Goal: Transaction & Acquisition: Purchase product/service

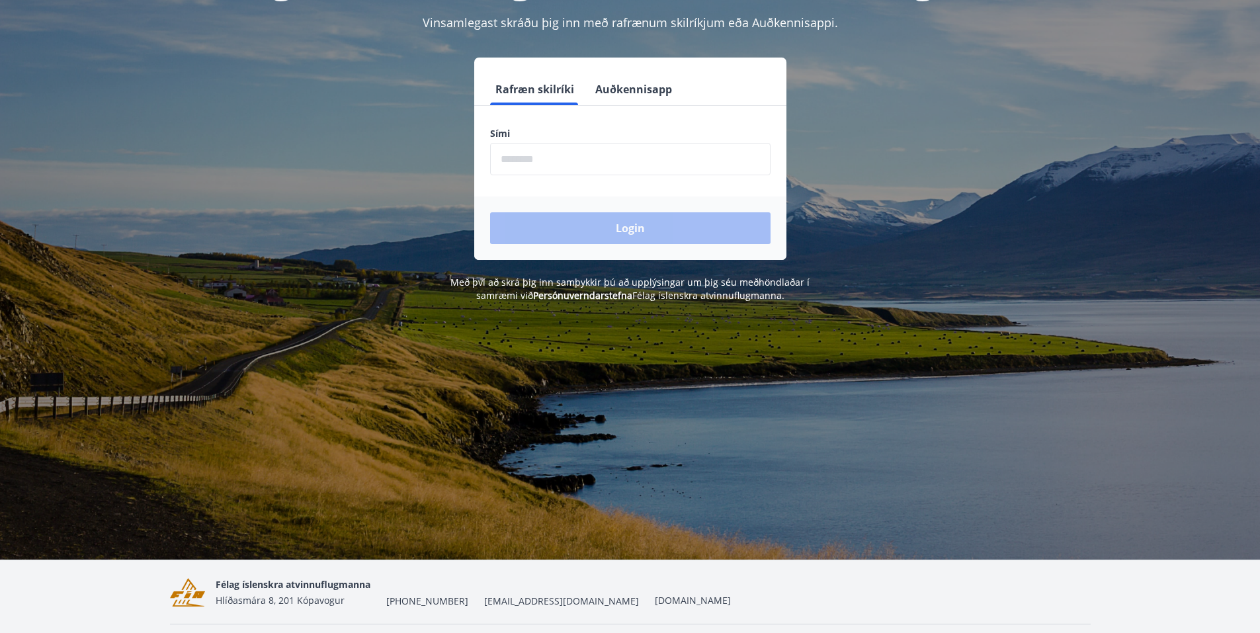
scroll to position [164, 0]
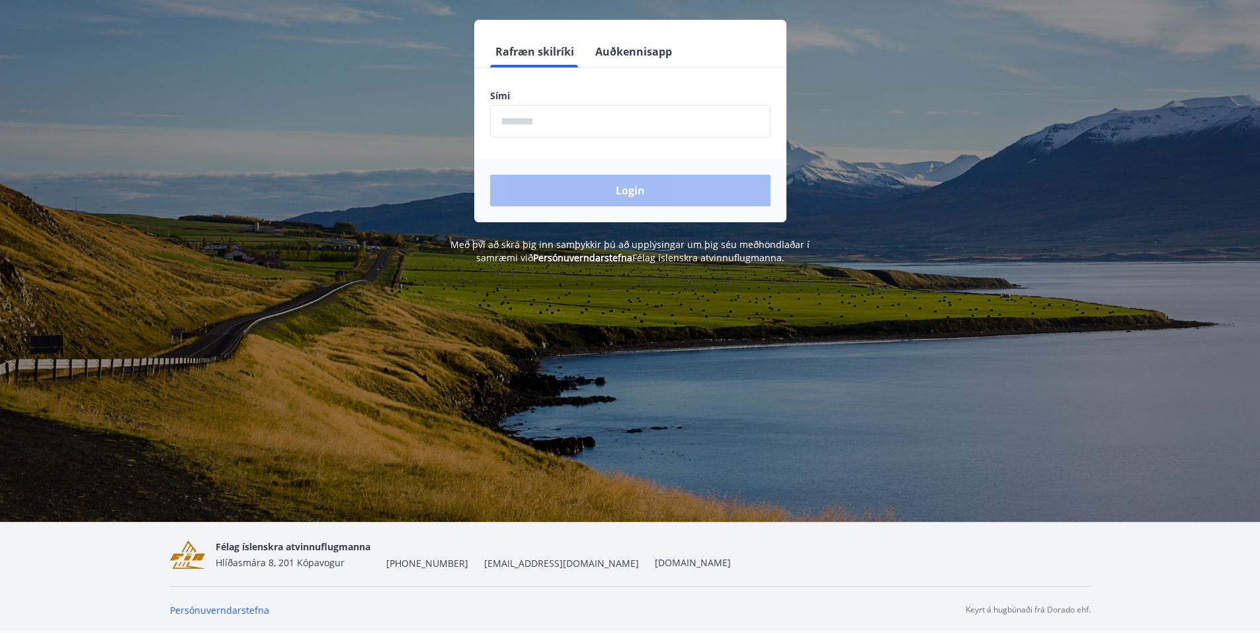
click at [516, 128] on input "phone" at bounding box center [630, 121] width 280 height 32
type input "********"
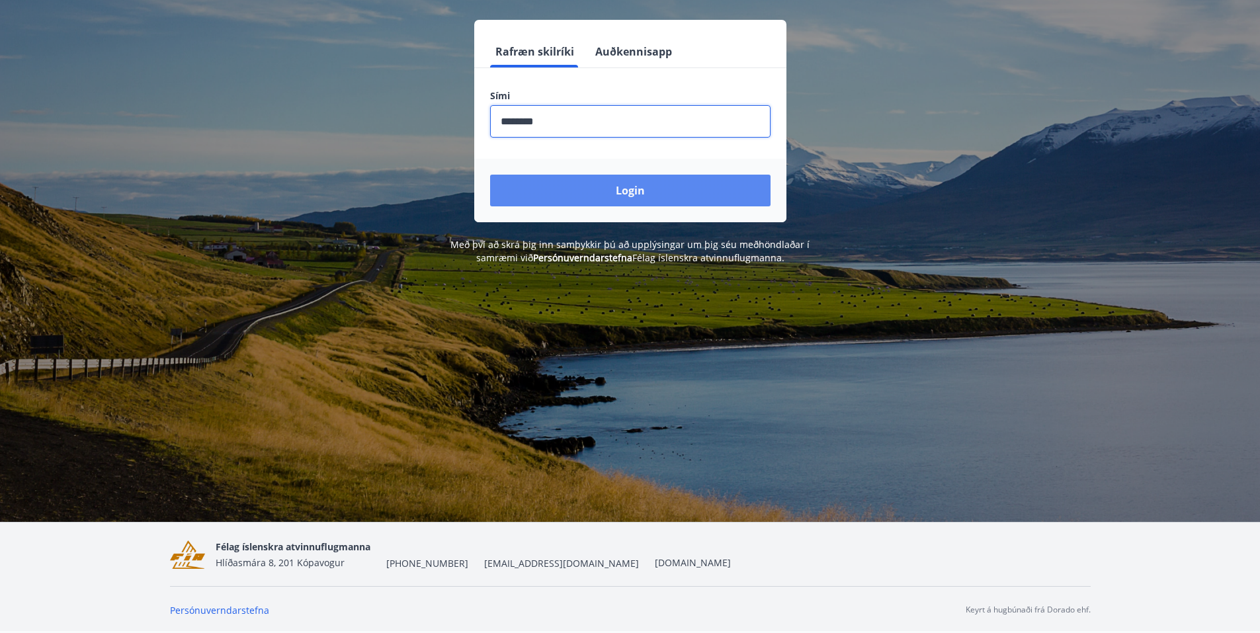
click at [618, 187] on button "Login" at bounding box center [630, 191] width 280 height 32
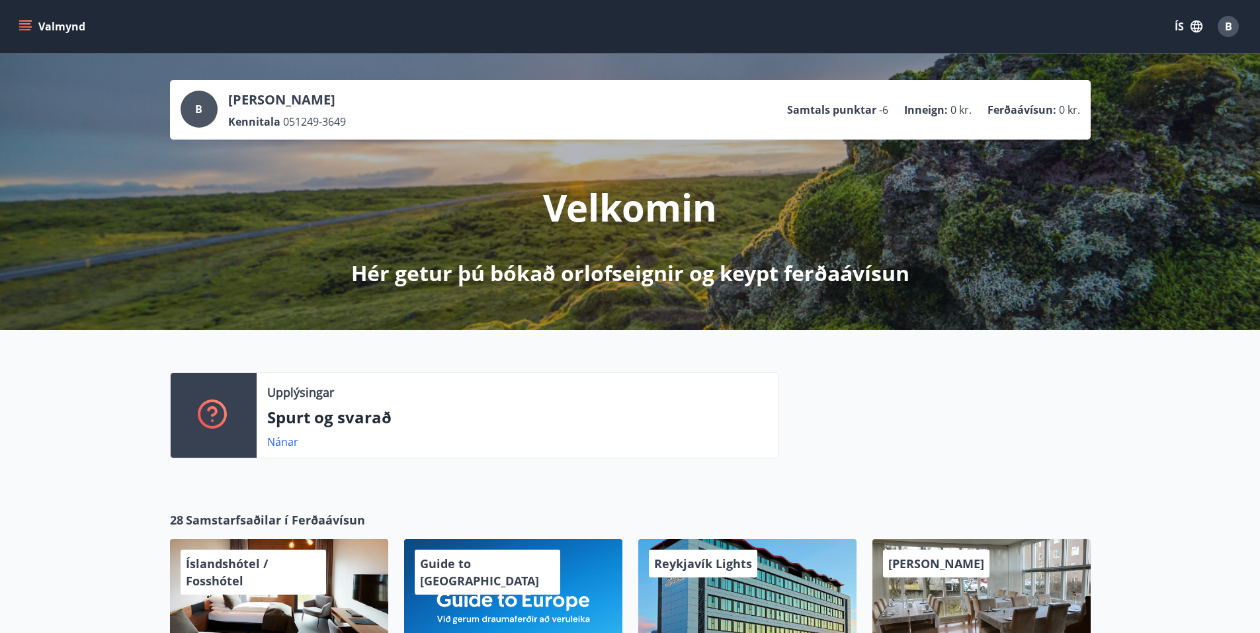
click at [1024, 112] on p "Ferðaávísun :" at bounding box center [1021, 109] width 69 height 15
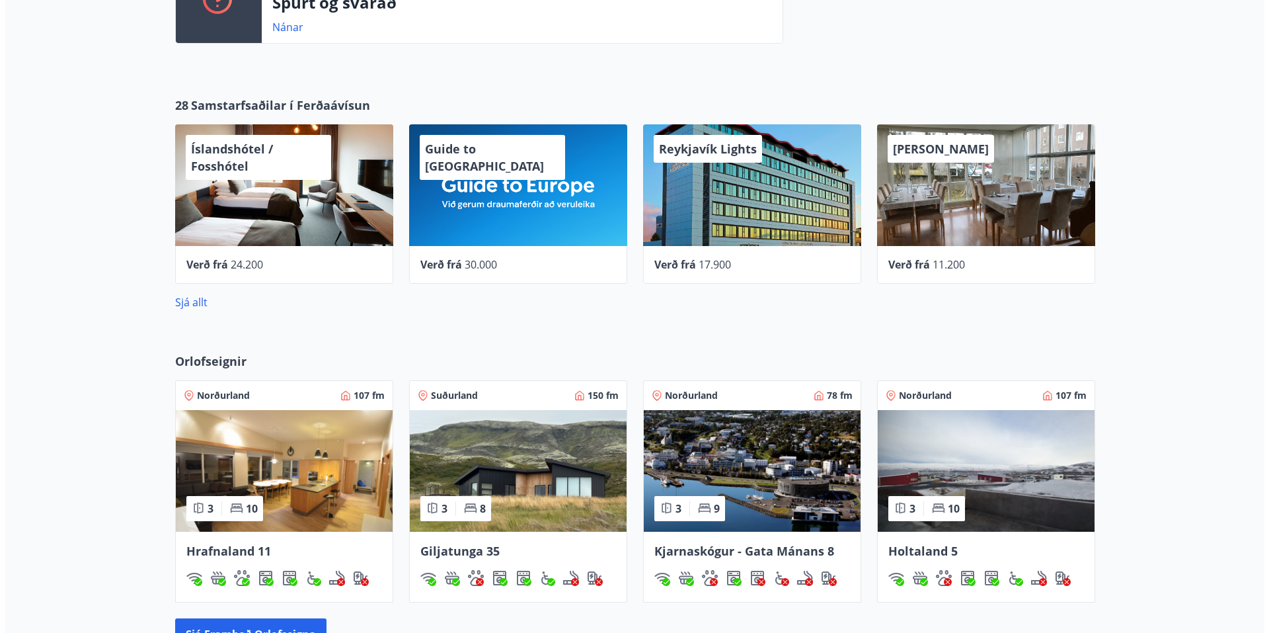
scroll to position [397, 0]
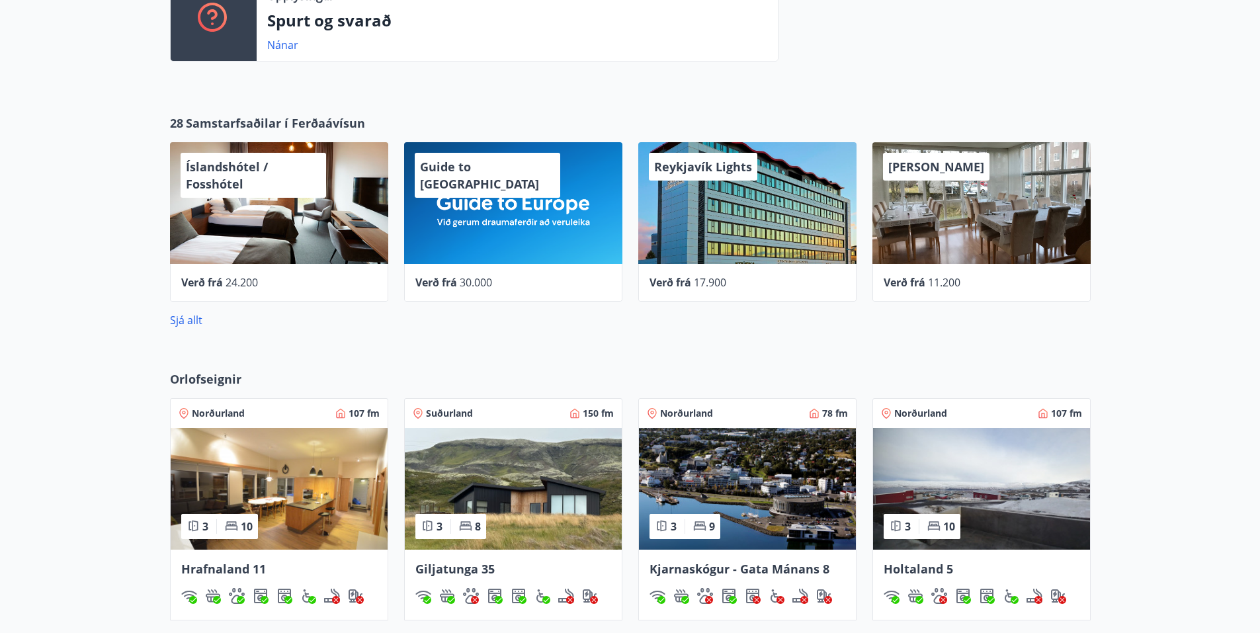
click at [479, 276] on span "30.000" at bounding box center [476, 282] width 32 height 15
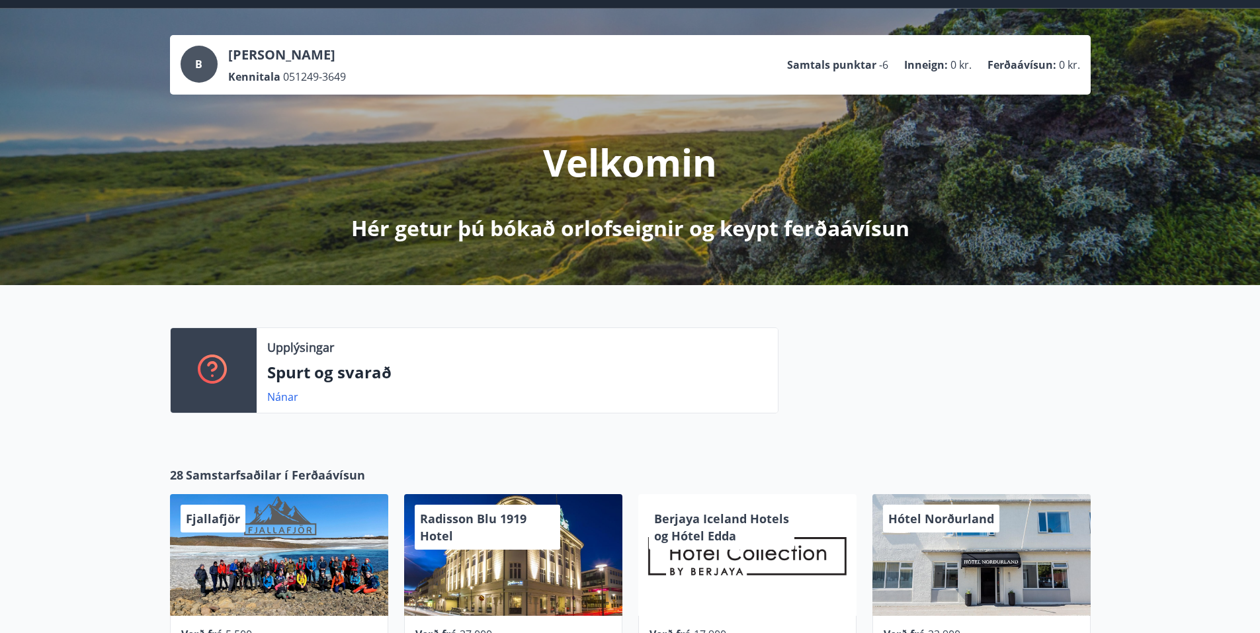
scroll to position [132, 0]
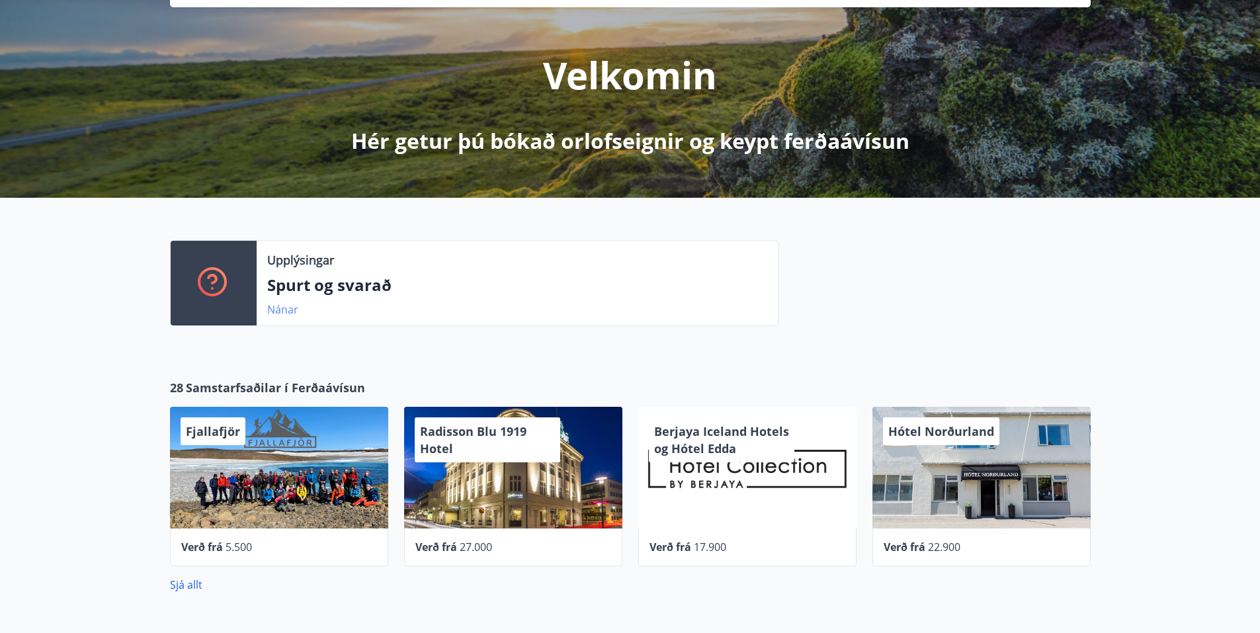
click at [280, 307] on link "Nánar" at bounding box center [282, 309] width 31 height 15
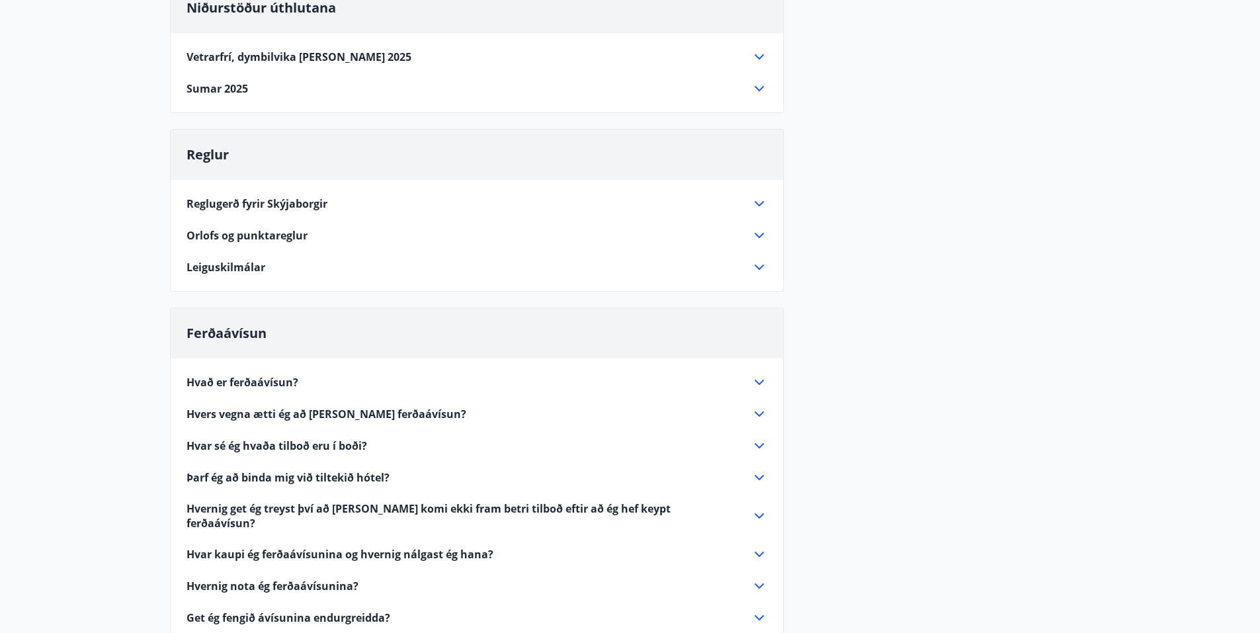
scroll to position [198, 0]
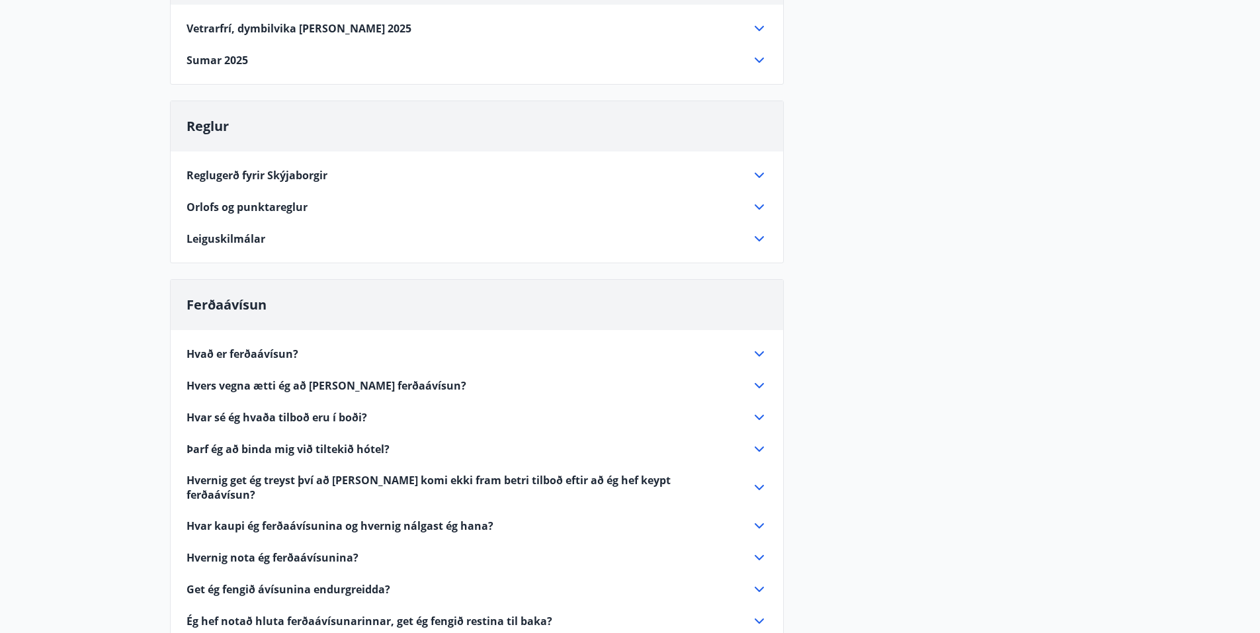
click at [754, 348] on icon at bounding box center [759, 354] width 16 height 16
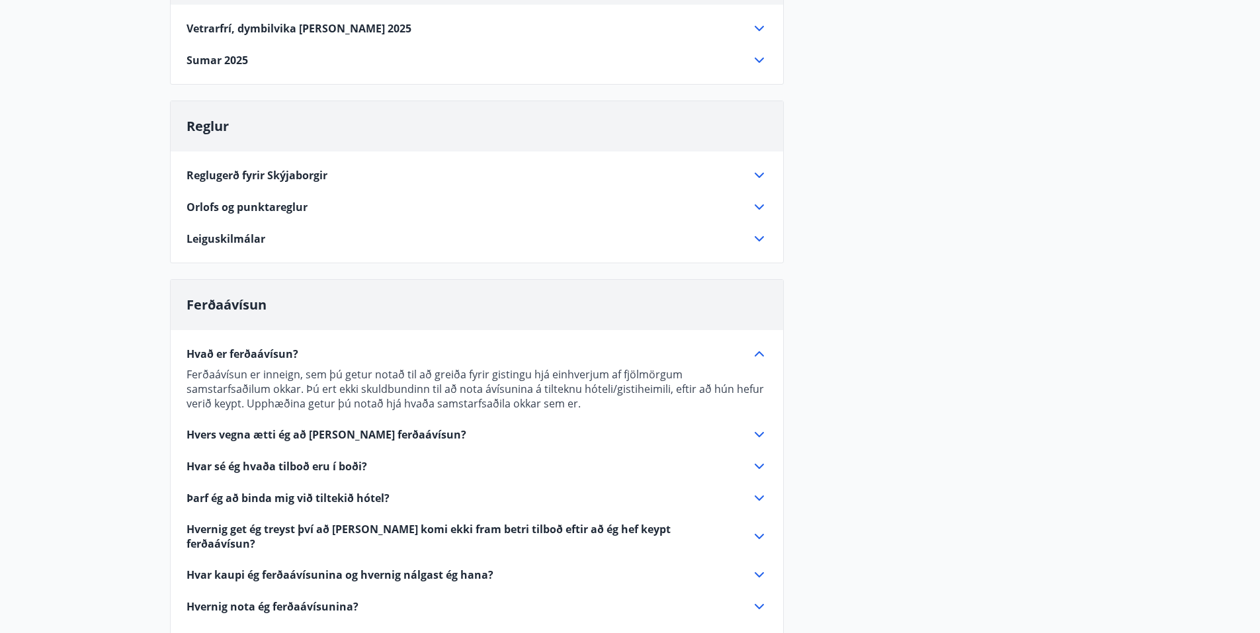
click at [759, 463] on icon at bounding box center [759, 466] width 16 height 16
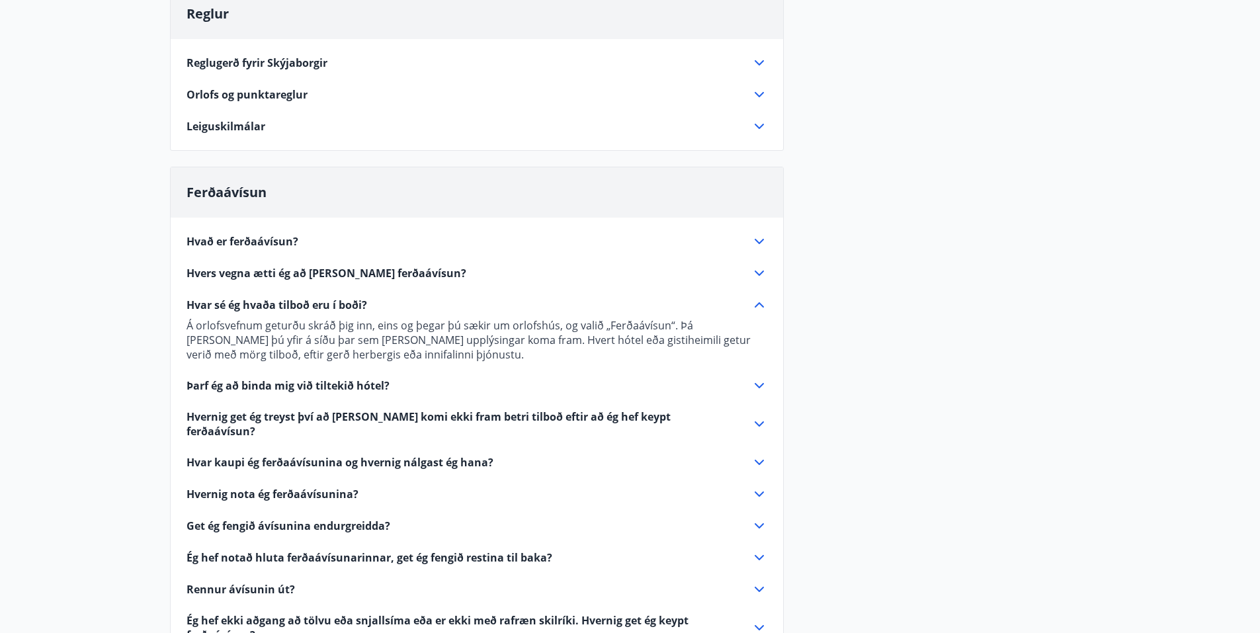
scroll to position [331, 0]
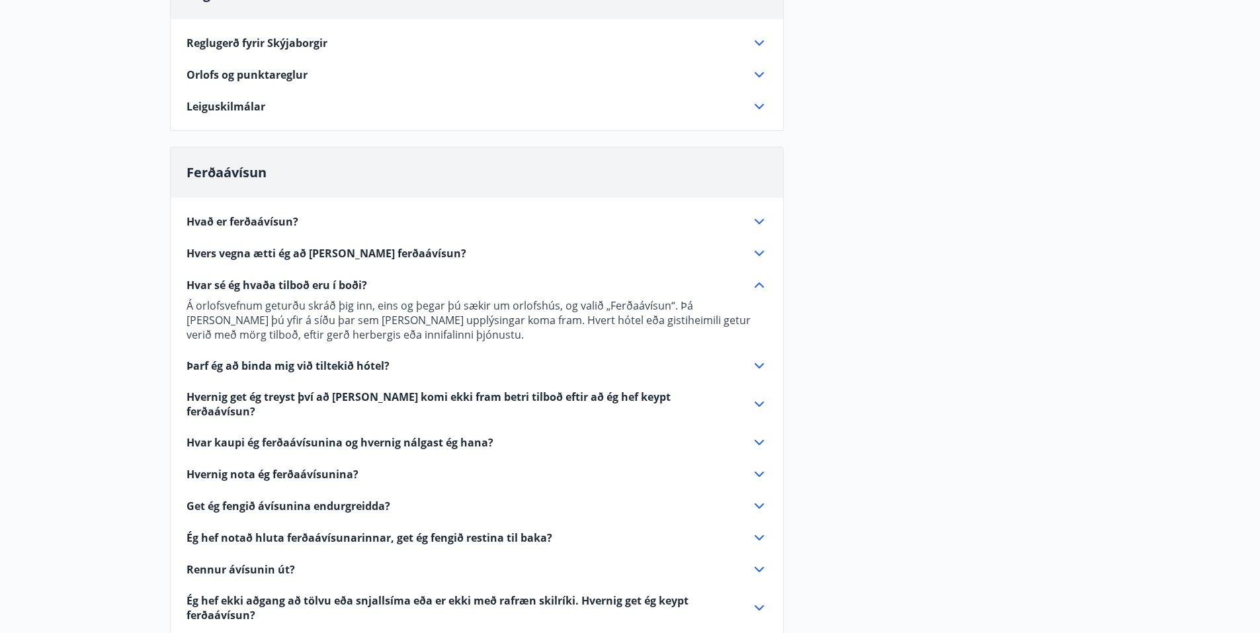
click at [757, 361] on icon at bounding box center [759, 366] width 16 height 16
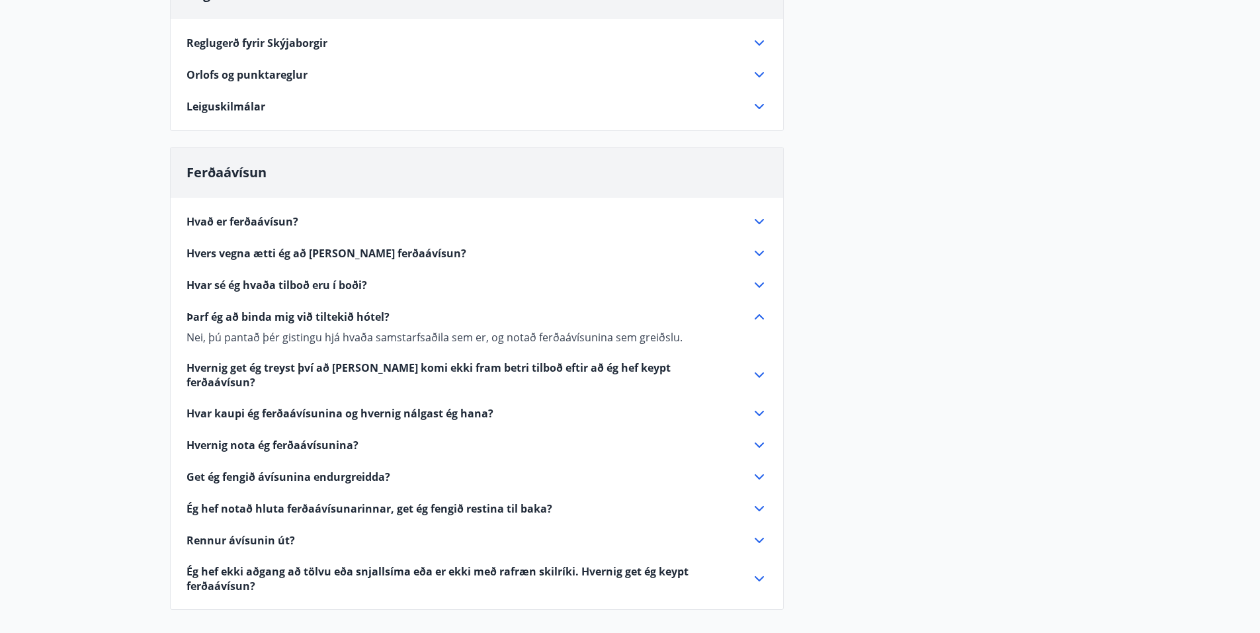
click at [759, 405] on icon at bounding box center [759, 413] width 16 height 16
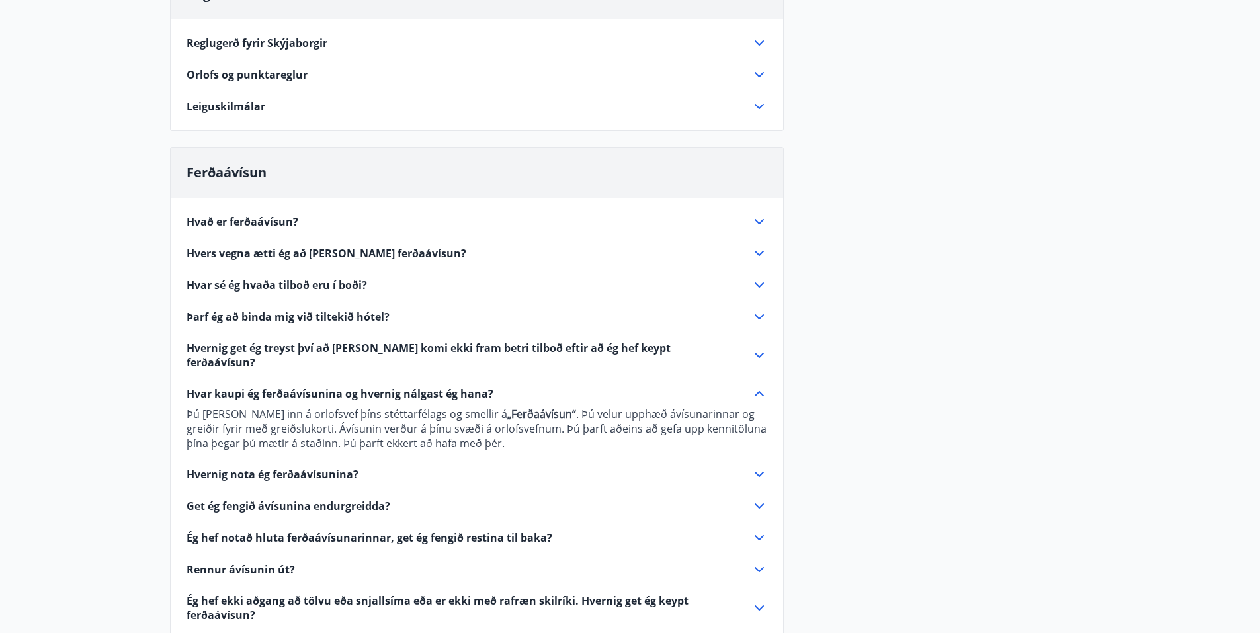
click at [756, 466] on icon at bounding box center [759, 474] width 16 height 16
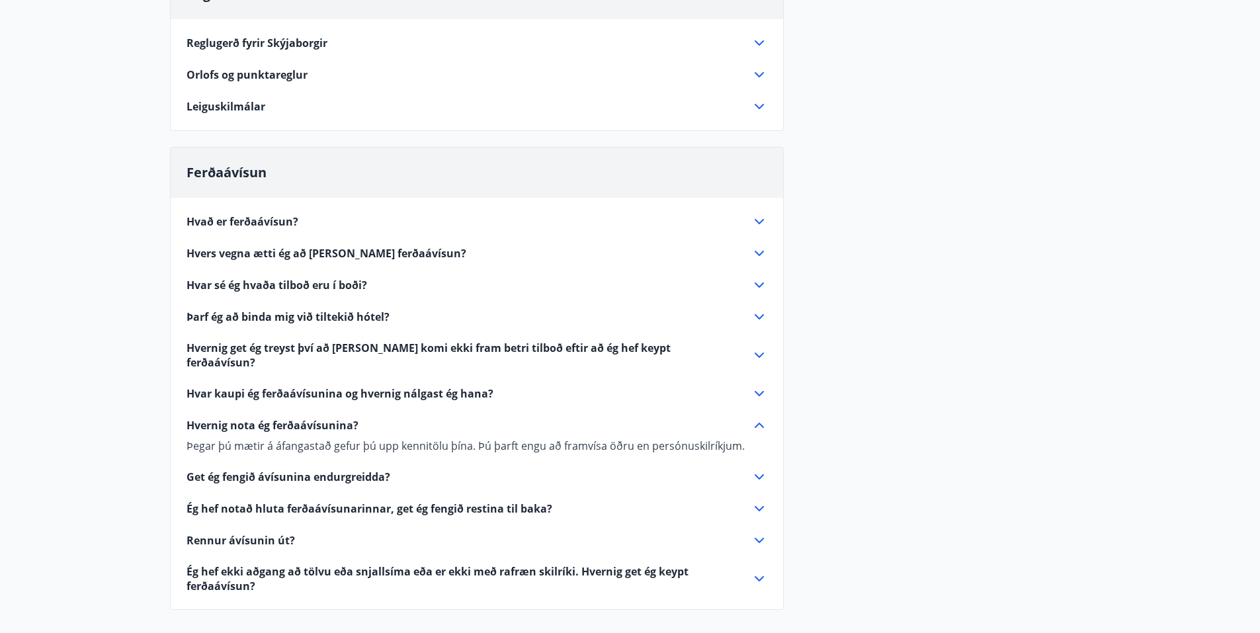
click at [755, 469] on icon at bounding box center [759, 477] width 16 height 16
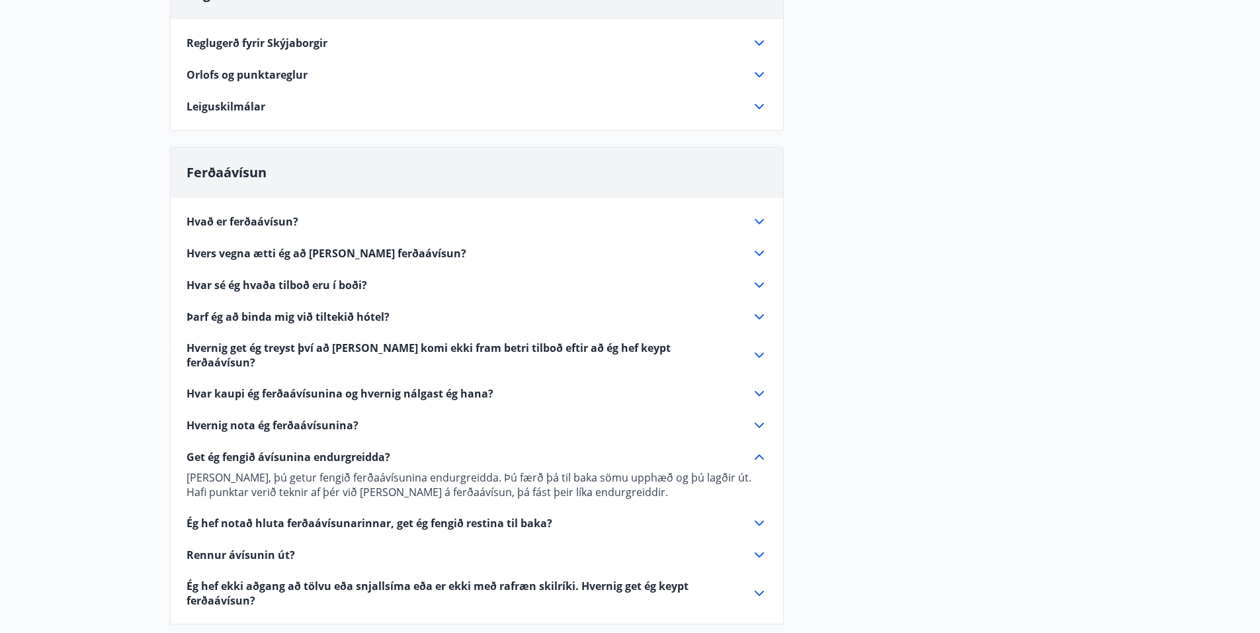
click at [758, 515] on icon at bounding box center [759, 523] width 16 height 16
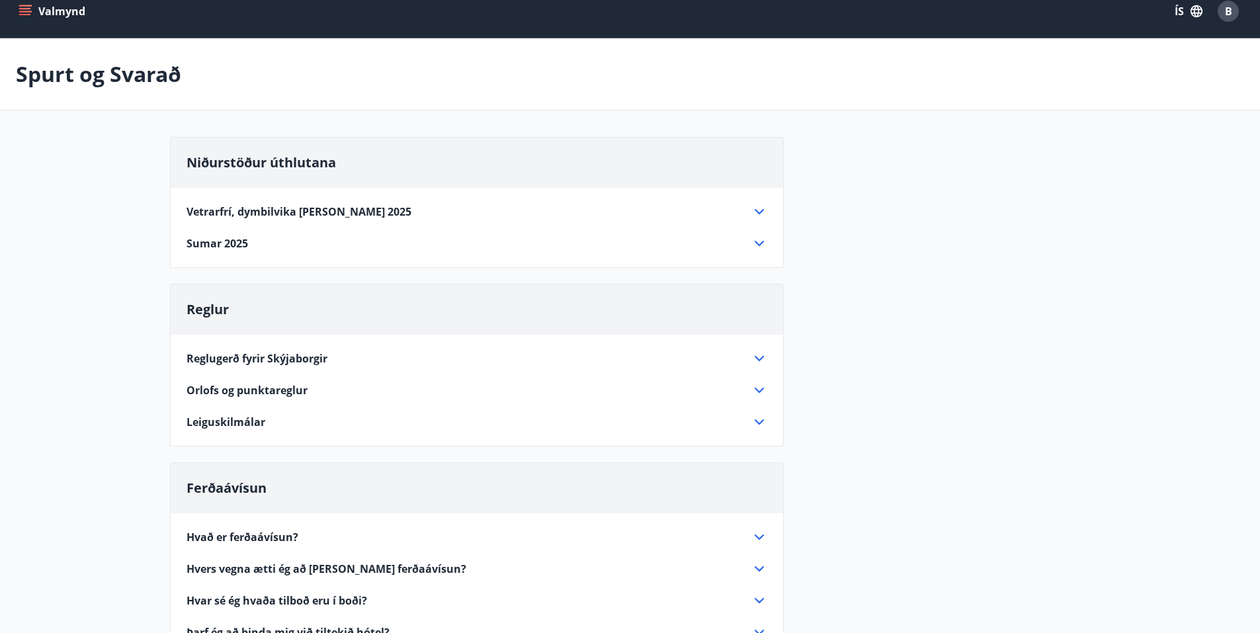
scroll to position [0, 0]
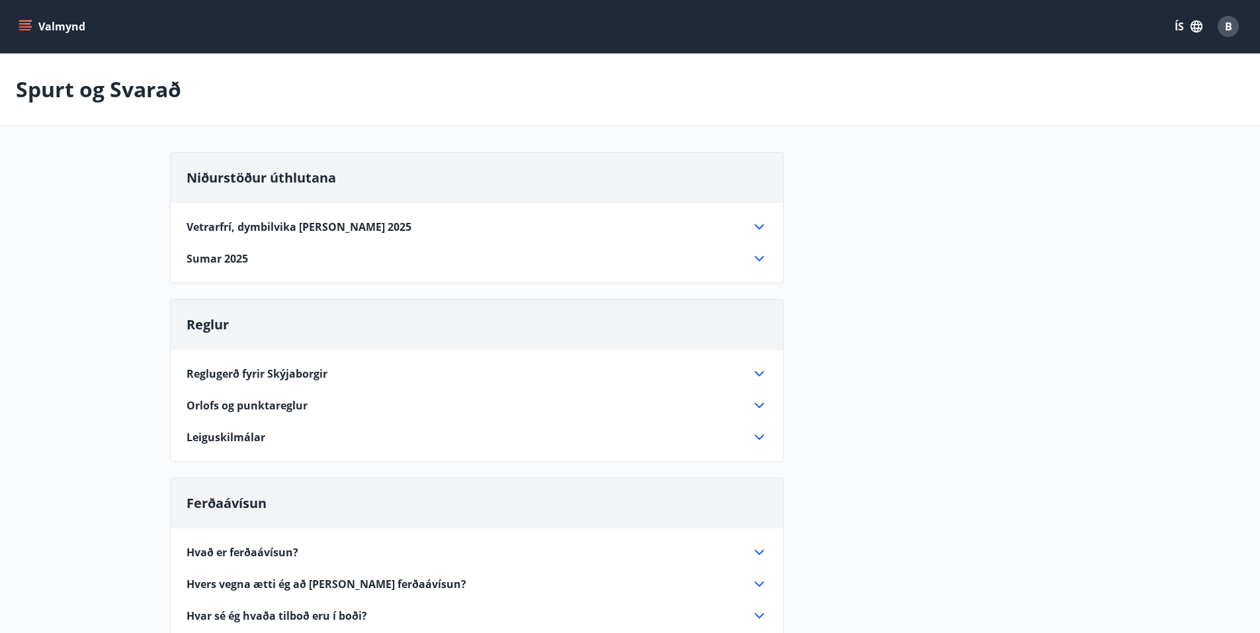
click at [20, 20] on icon "menu" at bounding box center [25, 26] width 13 height 13
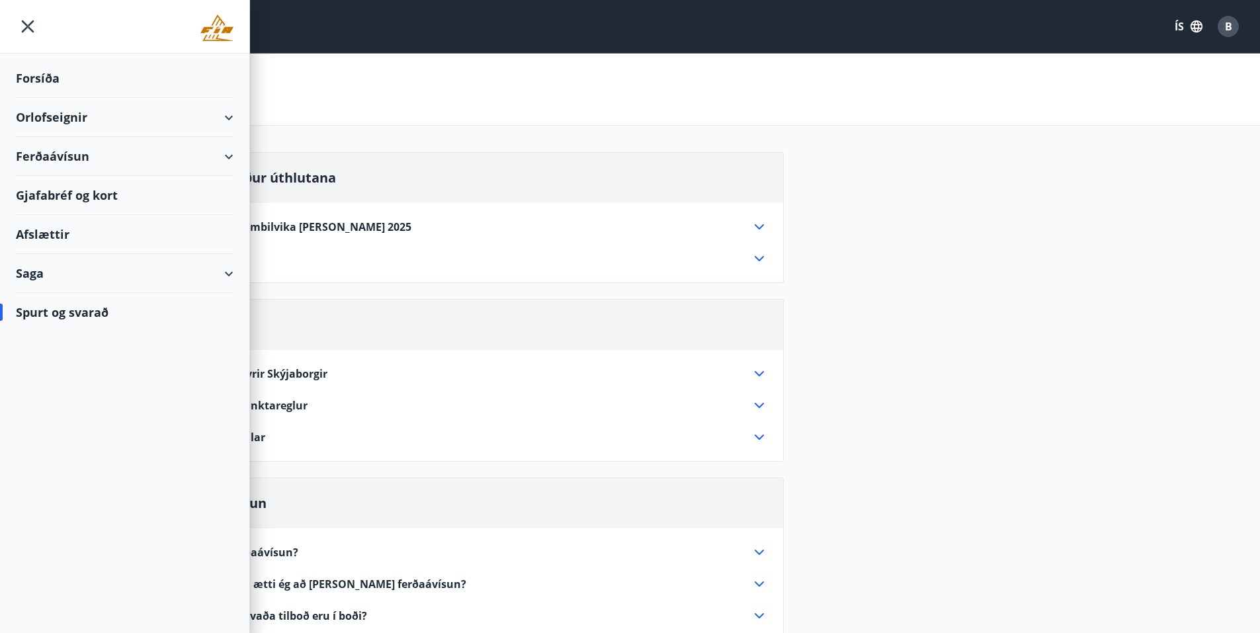
click at [226, 154] on div "Ferðaávísun" at bounding box center [125, 156] width 218 height 39
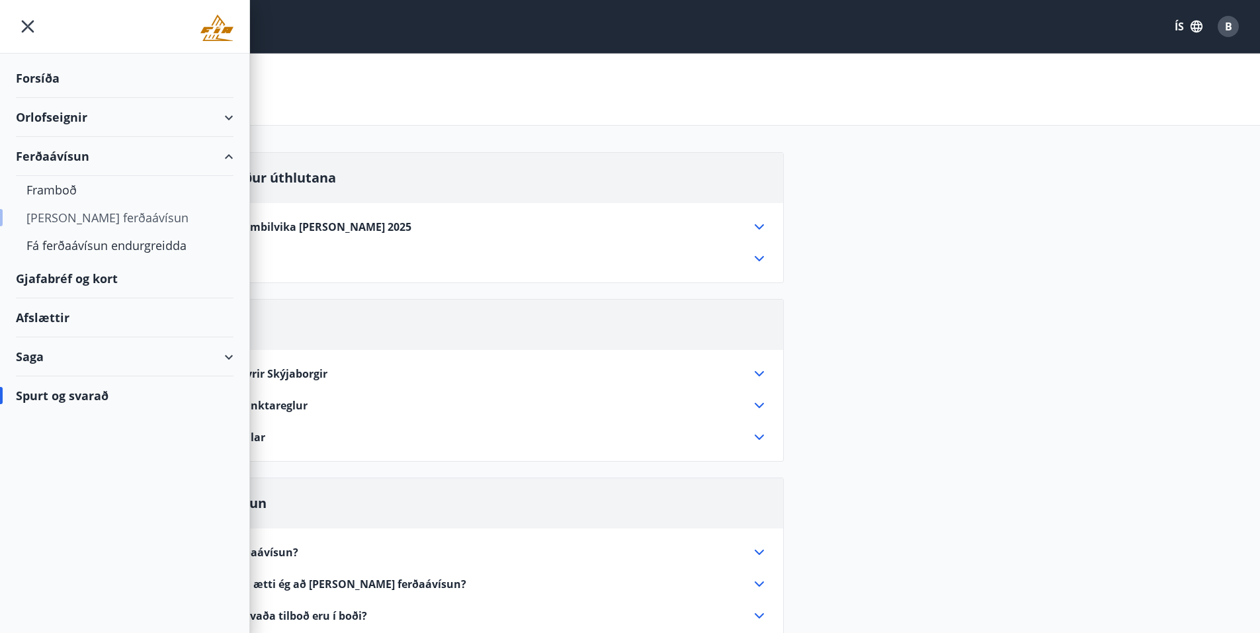
click at [120, 216] on div "Kaupa ferðaávísun" at bounding box center [124, 218] width 196 height 28
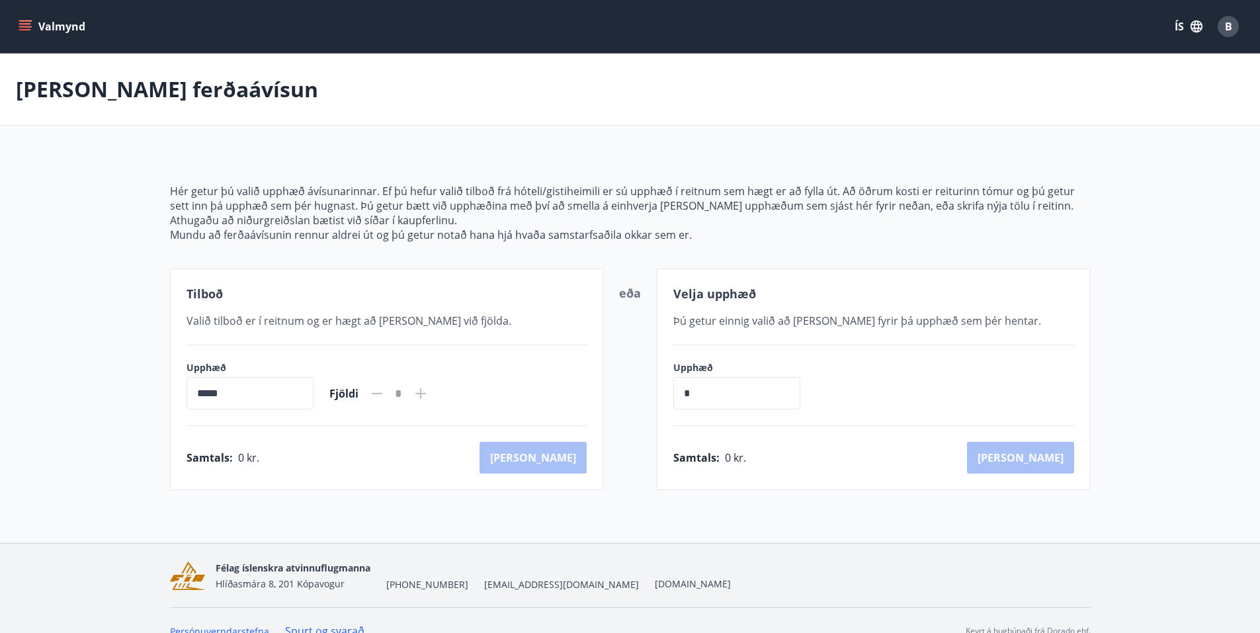
click at [246, 321] on span "Valið tilboð er í reitnum og er hægt að bæta við fjölda." at bounding box center [348, 320] width 325 height 15
click at [195, 391] on input "*****" at bounding box center [249, 393] width 127 height 32
click at [681, 393] on input "*" at bounding box center [736, 393] width 127 height 32
type input "******"
click at [1045, 455] on button "Kaup" at bounding box center [1020, 458] width 107 height 32
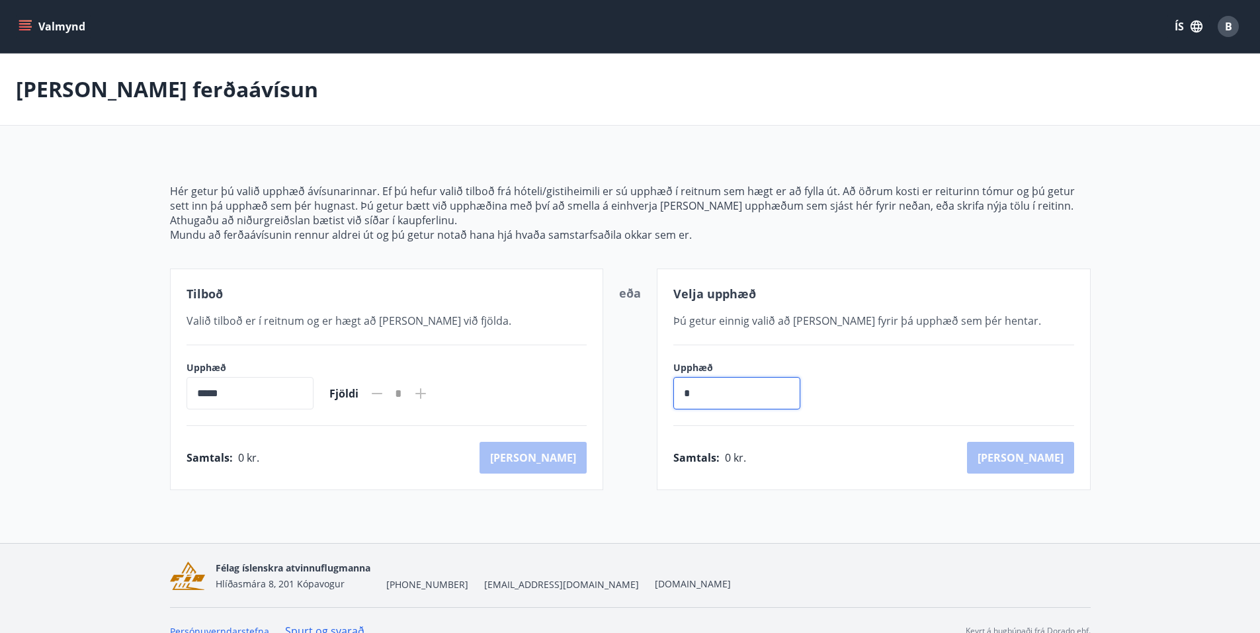
click at [684, 397] on input "*" at bounding box center [736, 393] width 127 height 32
type input "******"
click at [1054, 454] on button "Kaup" at bounding box center [1020, 458] width 107 height 32
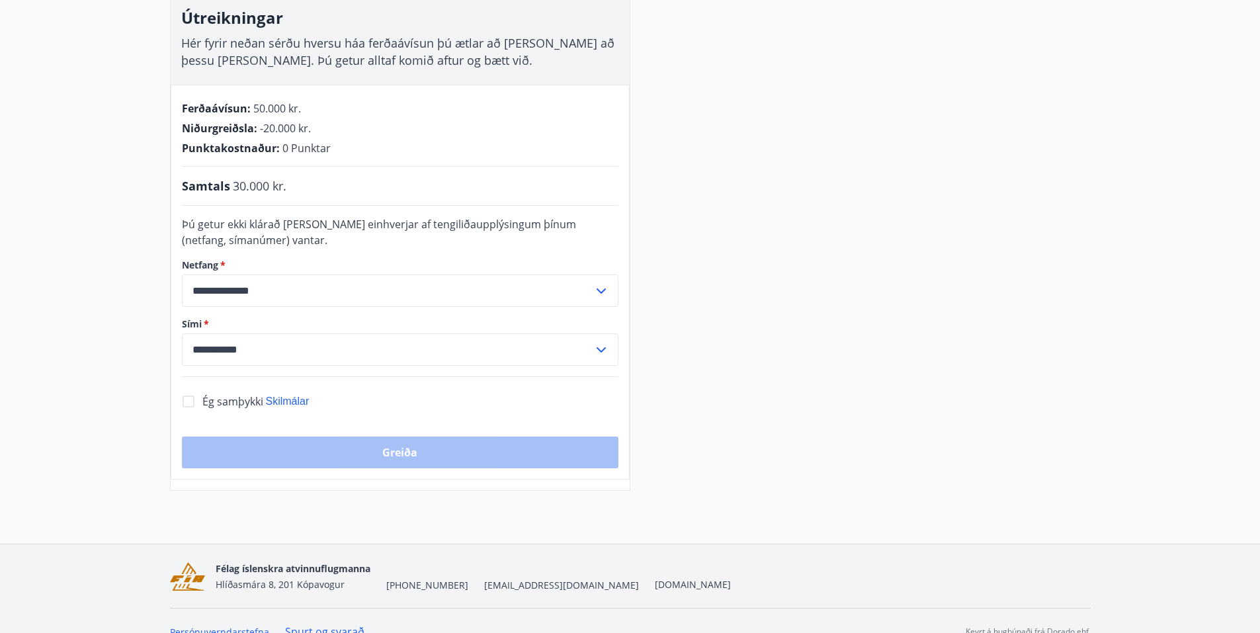
scroll to position [245, 0]
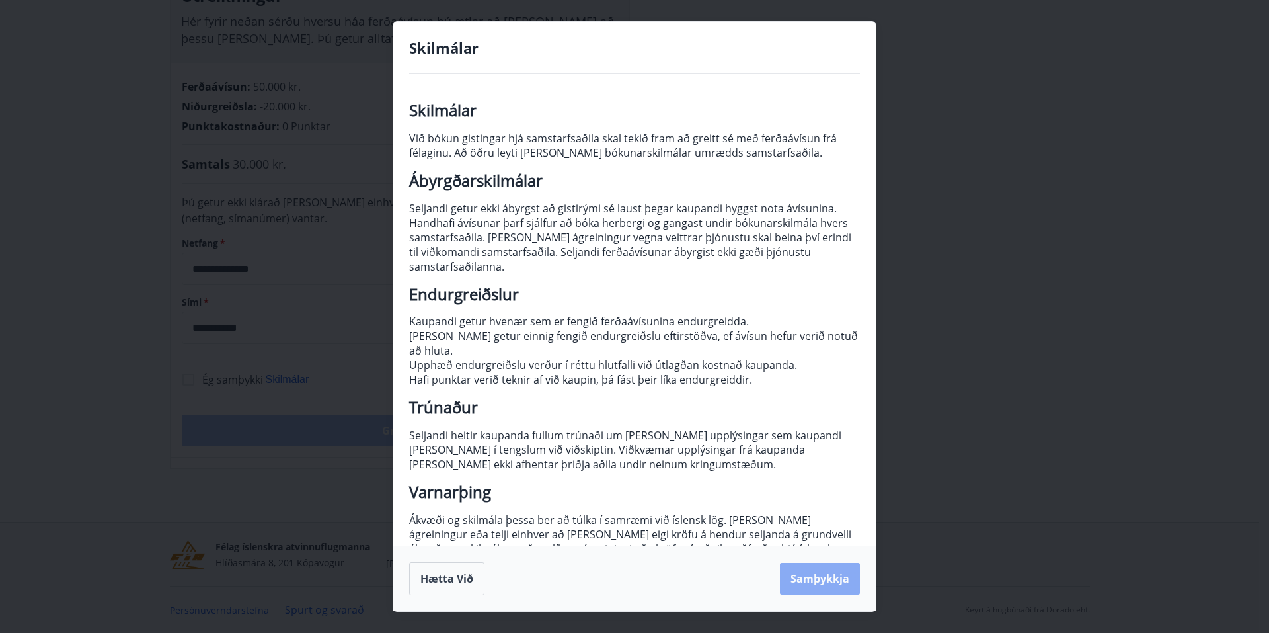
click at [819, 574] on button "Samþykkja" at bounding box center [820, 579] width 80 height 32
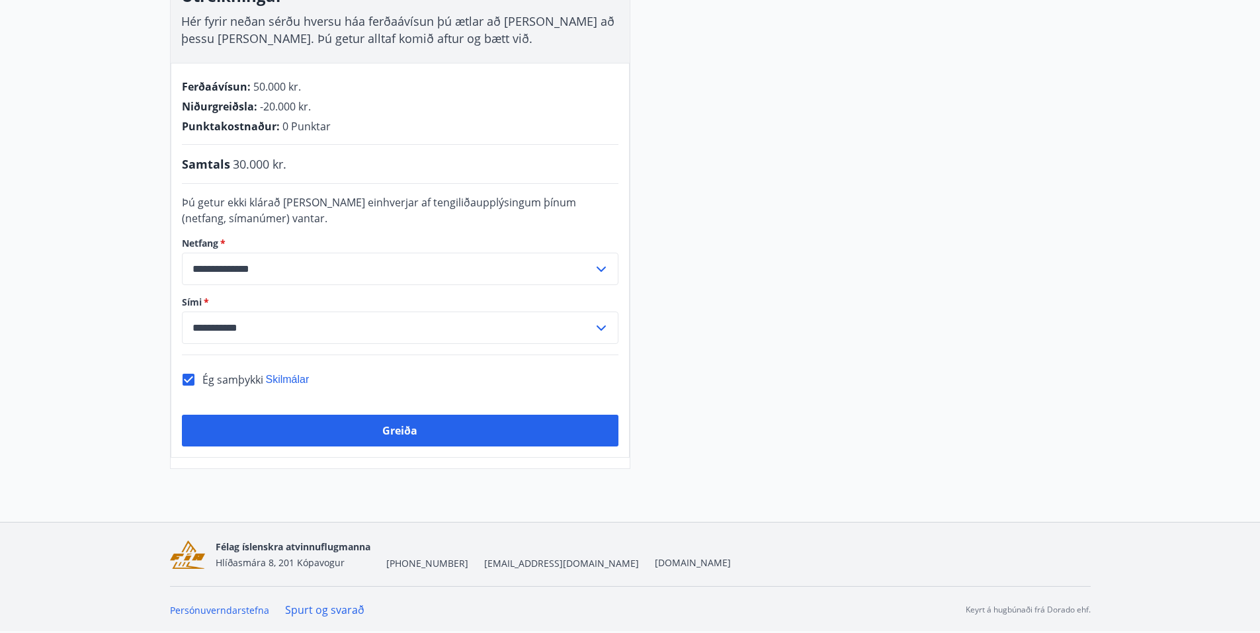
click at [415, 428] on button "Greiða" at bounding box center [400, 431] width 436 height 32
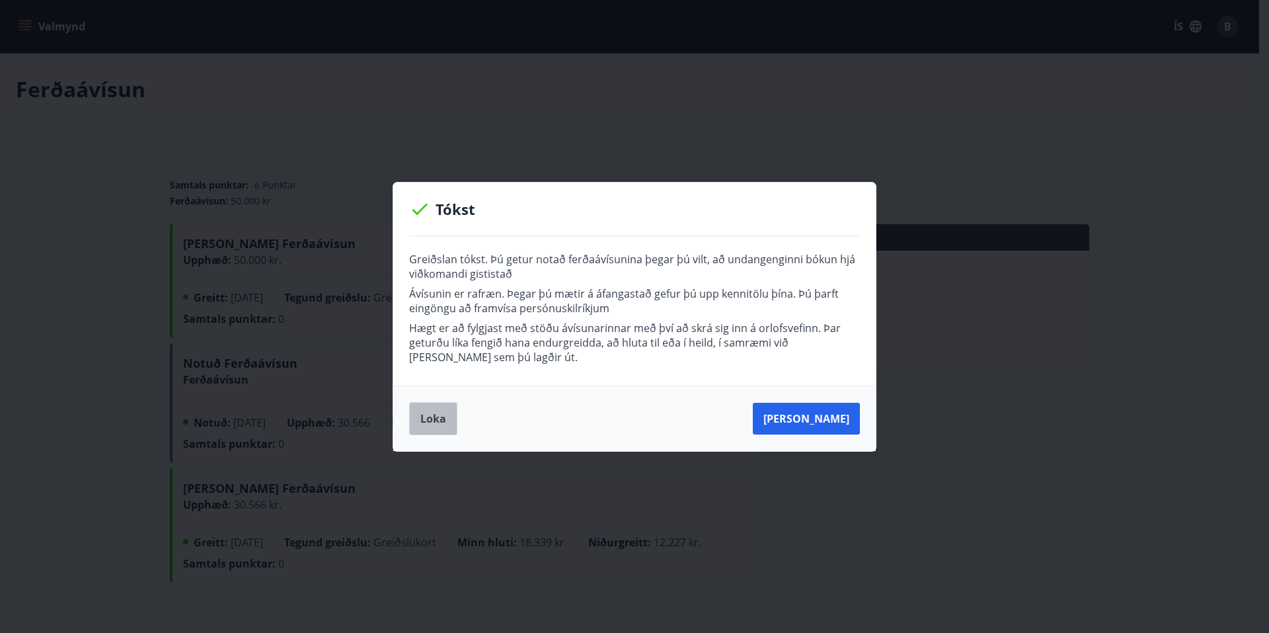
click at [432, 419] on button "Loka" at bounding box center [433, 418] width 48 height 33
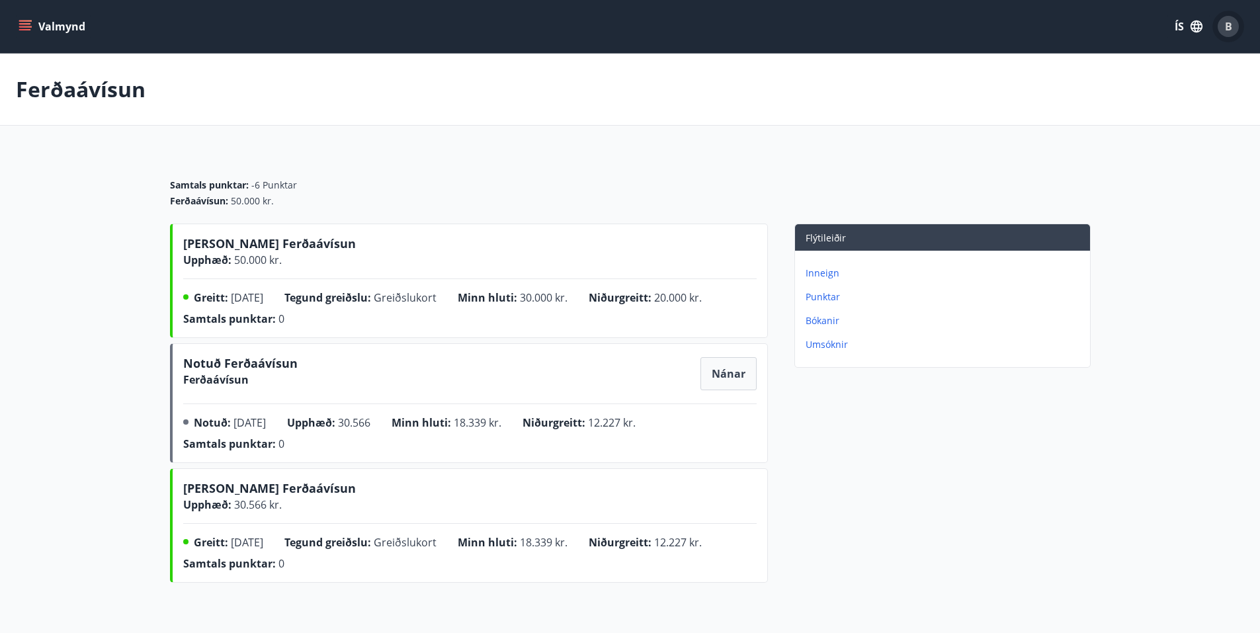
click at [1228, 25] on span "B" at bounding box center [1228, 26] width 7 height 15
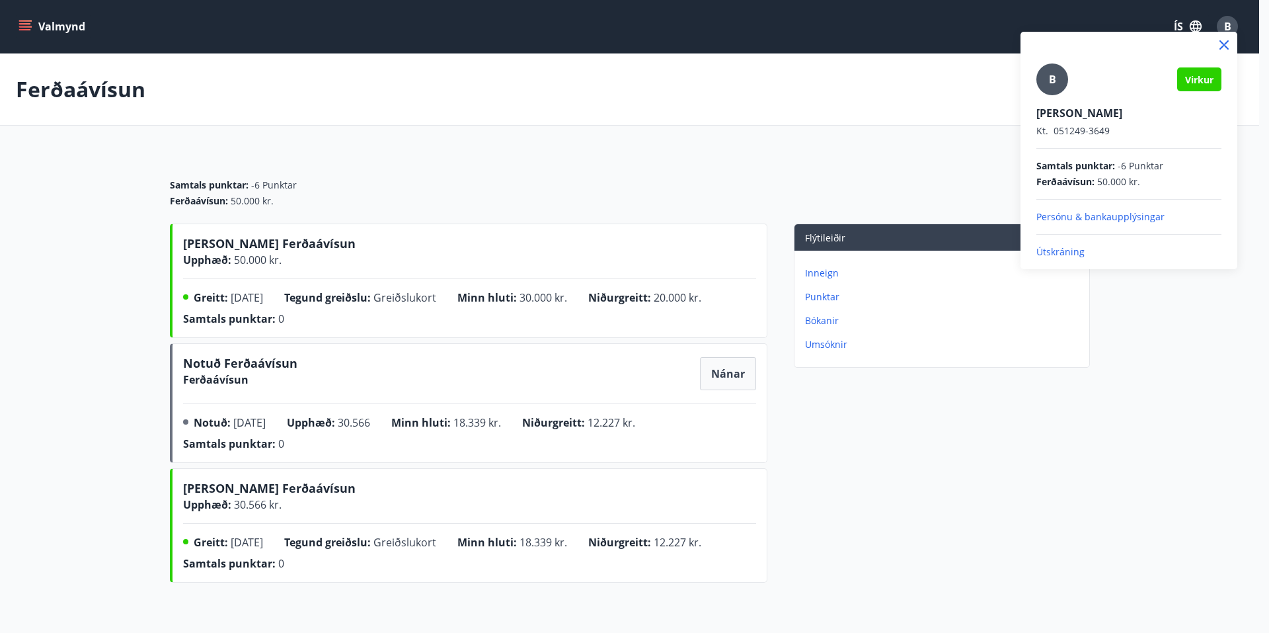
click at [1061, 249] on p "Útskráning" at bounding box center [1129, 251] width 185 height 13
